Goal: Find specific page/section

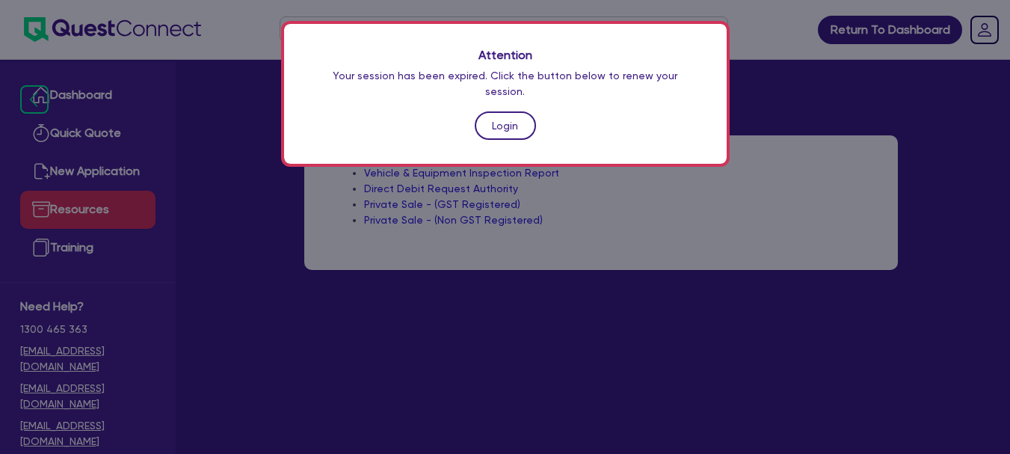
click at [496, 111] on link "Login" at bounding box center [505, 125] width 61 height 28
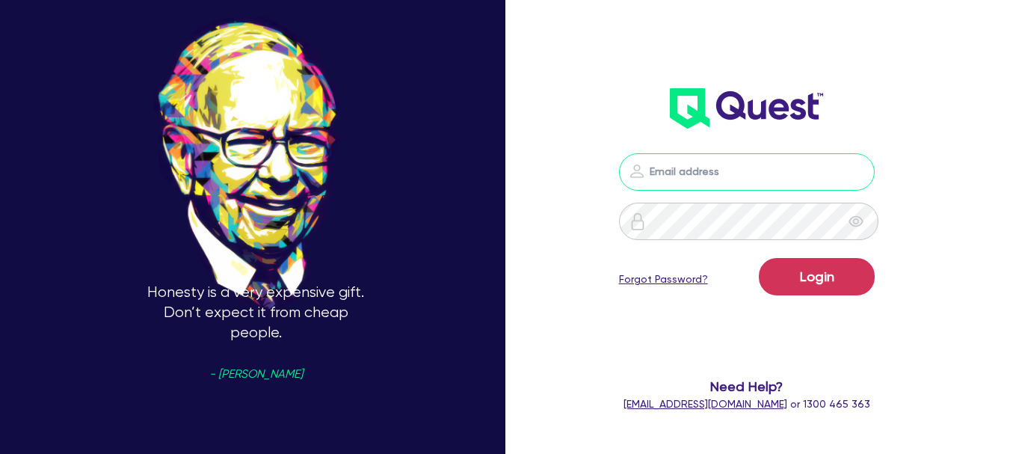
type input "[EMAIL_ADDRESS][DOMAIN_NAME]"
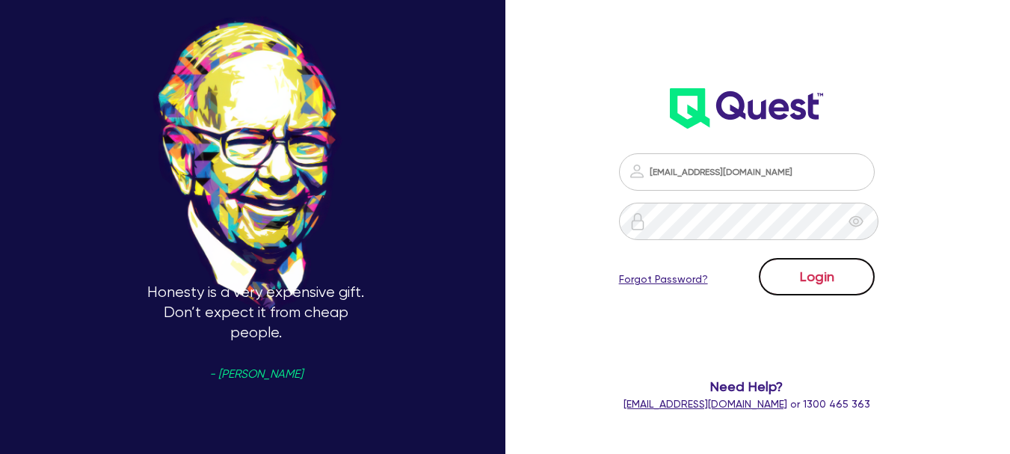
click at [795, 278] on button "Login" at bounding box center [817, 276] width 116 height 37
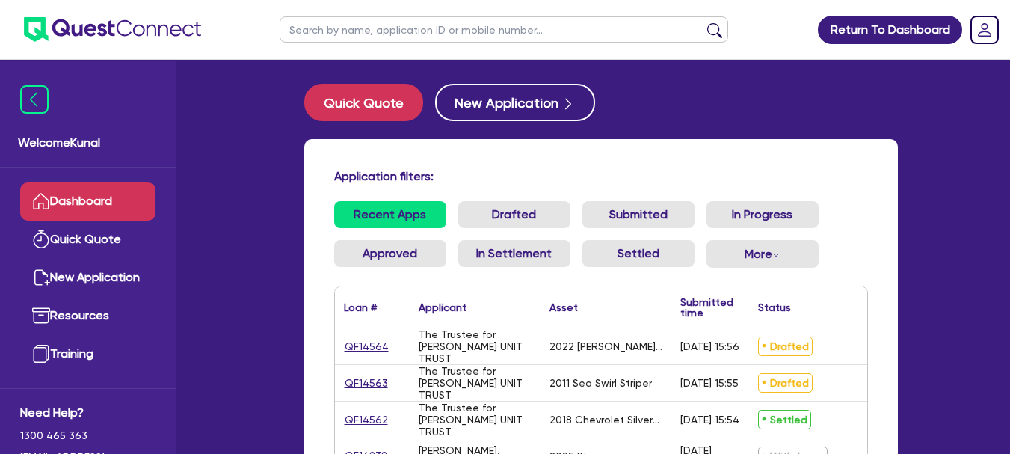
click at [487, 28] on input "text" at bounding box center [504, 29] width 449 height 26
paste input "BLITZ CONSTRUCTIONS PTY LTD"
type input "BLITZ CONSTRUCTIONS PTY LTD"
click at [703, 22] on button "submit" at bounding box center [715, 32] width 24 height 21
